Goal: Task Accomplishment & Management: Use online tool/utility

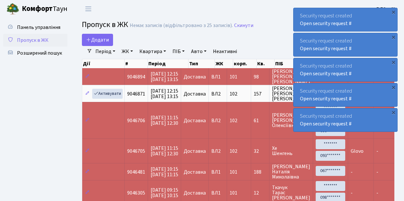
select select "25"
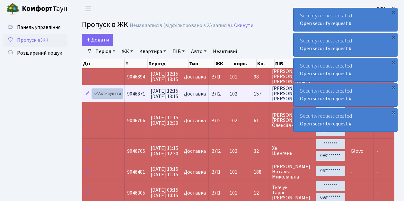
click at [103, 94] on link "Активувати" at bounding box center [107, 94] width 30 height 10
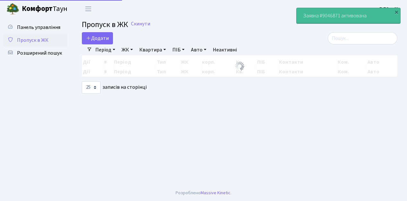
select select "25"
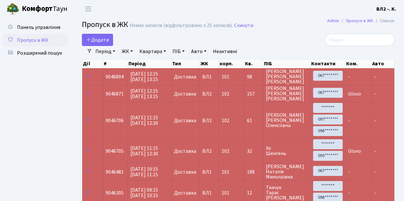
click at [46, 39] on span "Пропуск в ЖК" at bounding box center [32, 40] width 31 height 7
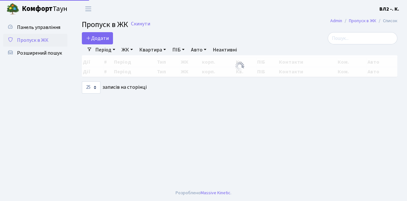
select select "25"
